Goal: Information Seeking & Learning: Learn about a topic

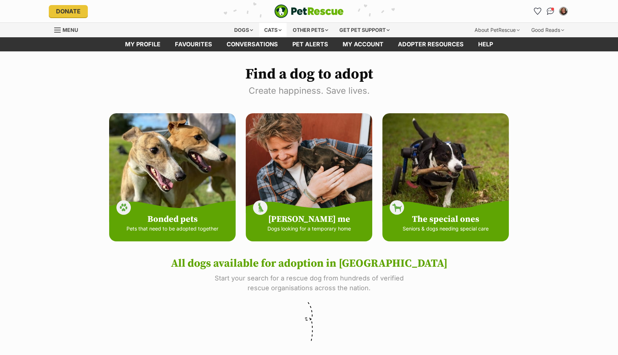
click at [273, 28] on div "Cats" at bounding box center [272, 30] width 27 height 14
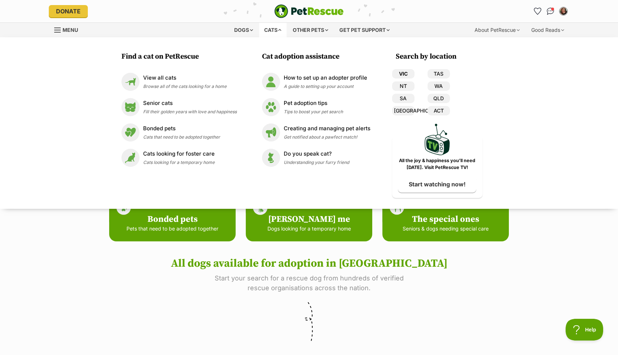
click at [395, 72] on link "VIC" at bounding box center [403, 73] width 22 height 9
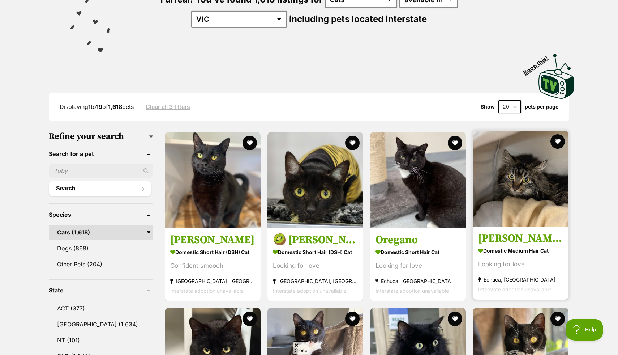
scroll to position [106, 0]
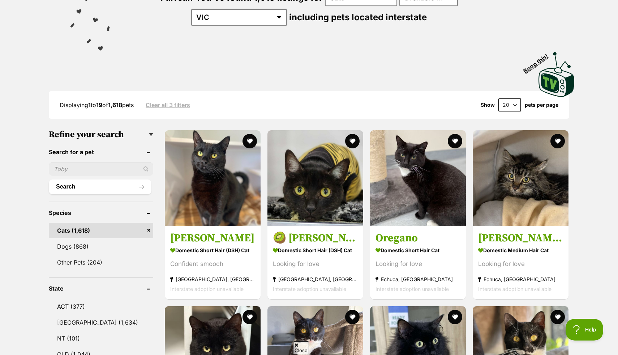
click at [507, 99] on select "20 40 60" at bounding box center [509, 104] width 23 height 13
select select "60"
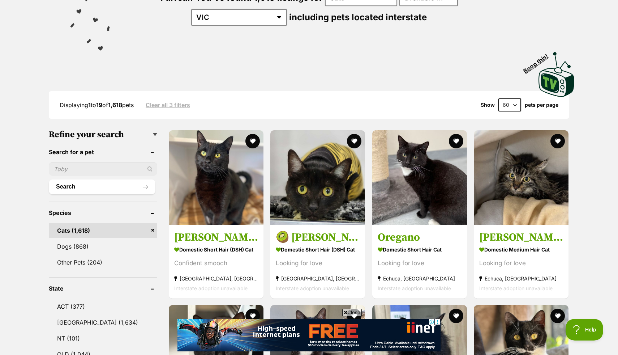
scroll to position [172, 0]
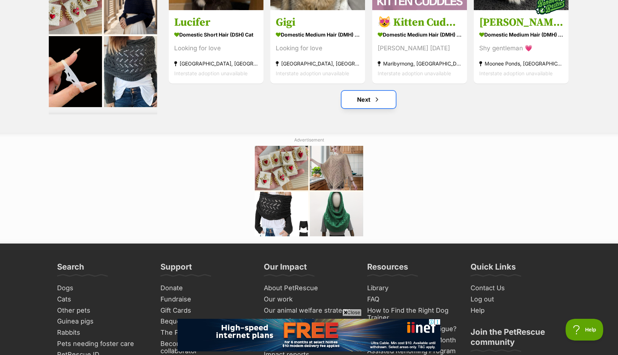
click at [381, 100] on link "Next" at bounding box center [369, 99] width 54 height 17
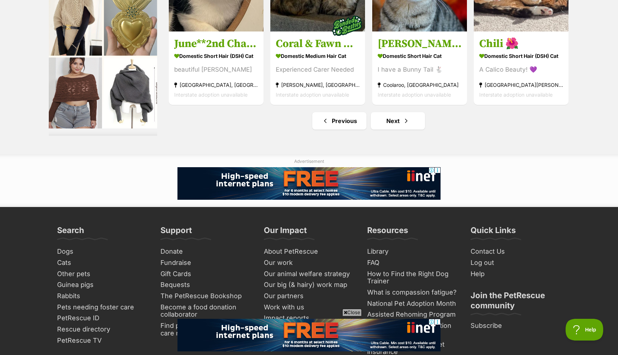
scroll to position [3667, 0]
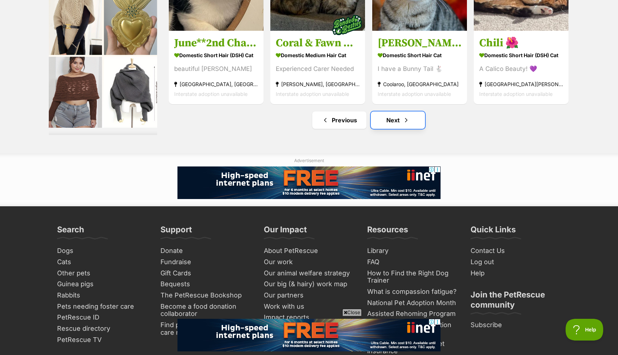
click at [400, 121] on link "Next" at bounding box center [398, 119] width 54 height 17
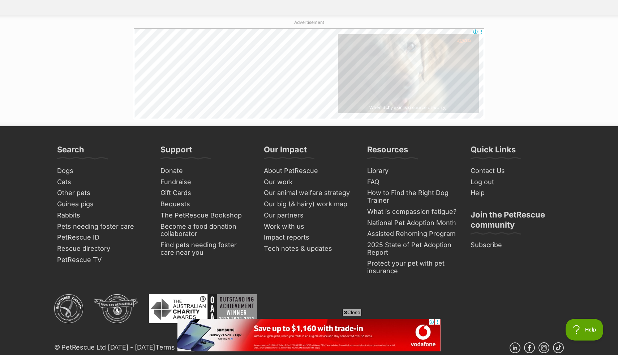
scroll to position [4025, 0]
